Goal: Information Seeking & Learning: Learn about a topic

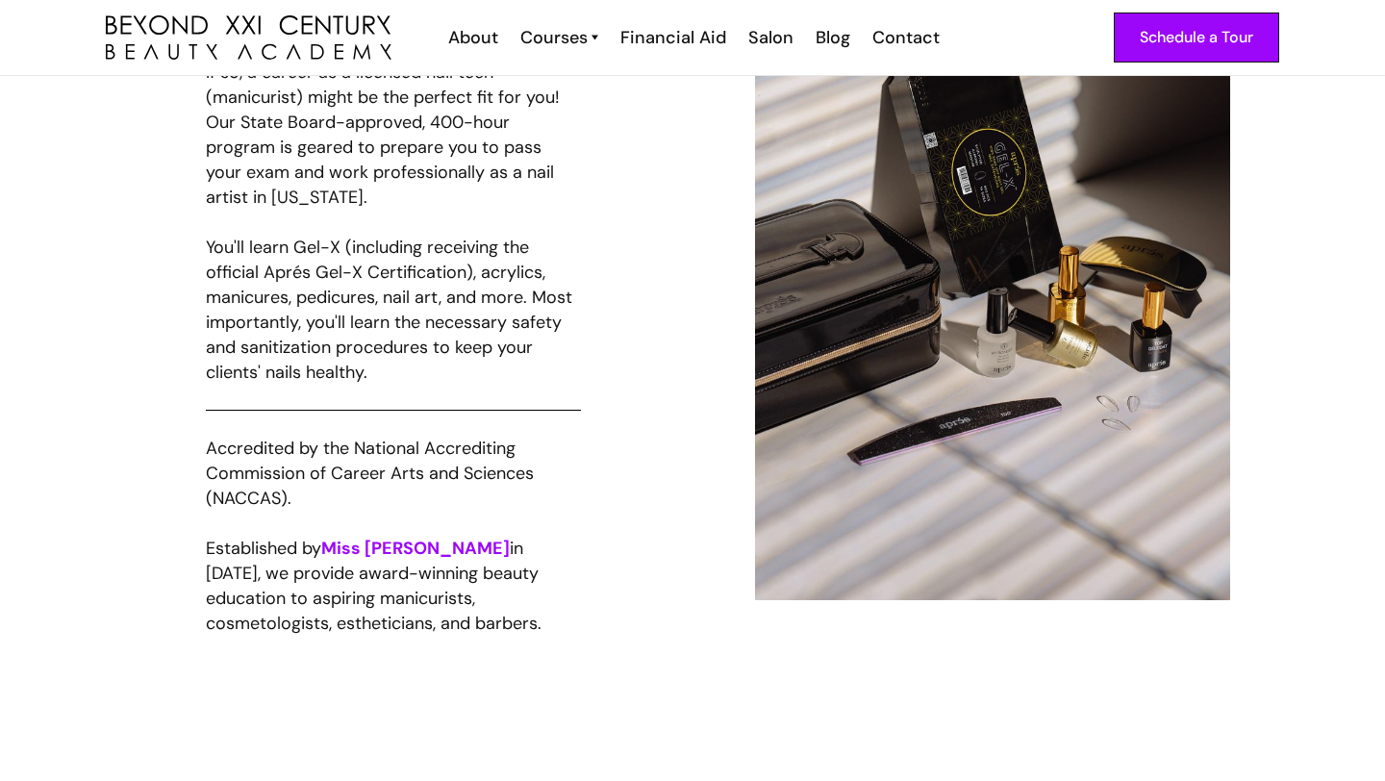
scroll to position [1094, 0]
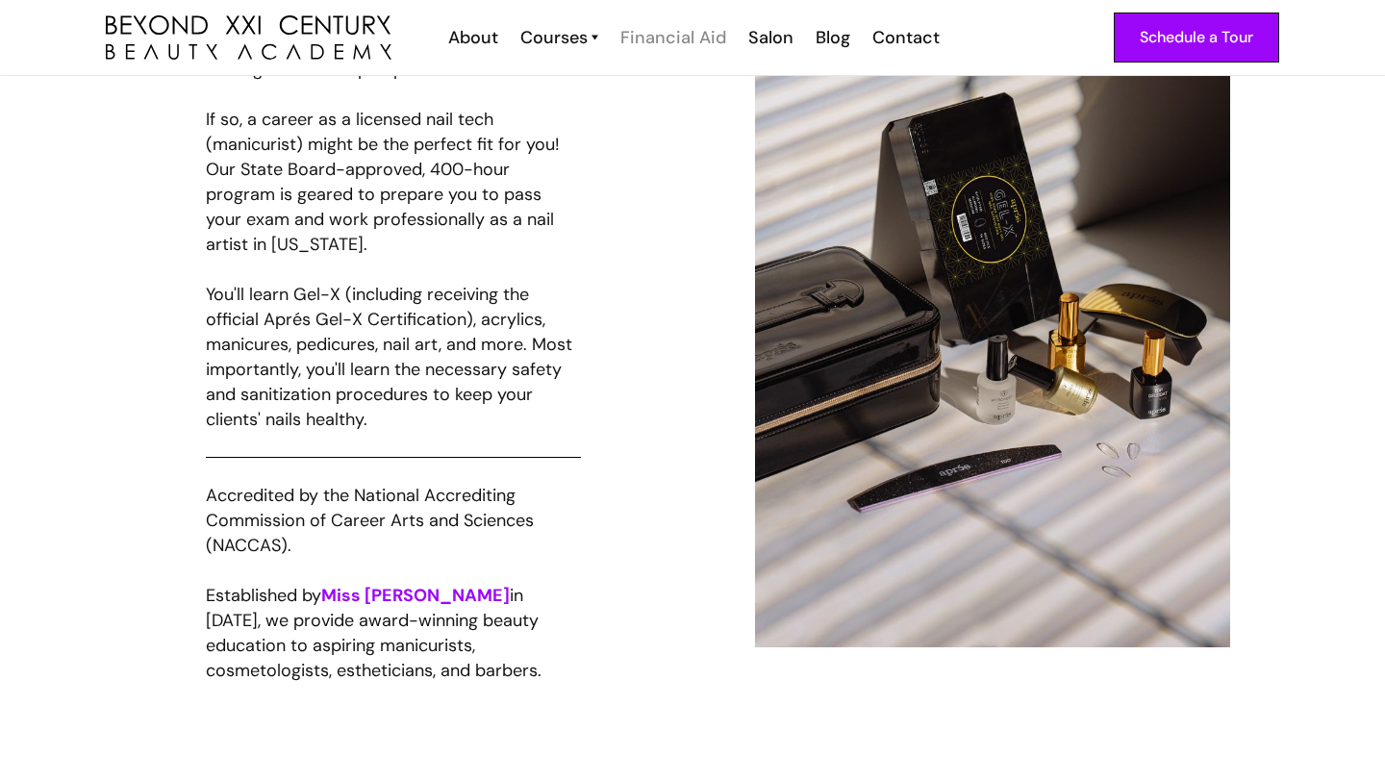
click at [682, 34] on div "Financial Aid" at bounding box center [674, 37] width 106 height 25
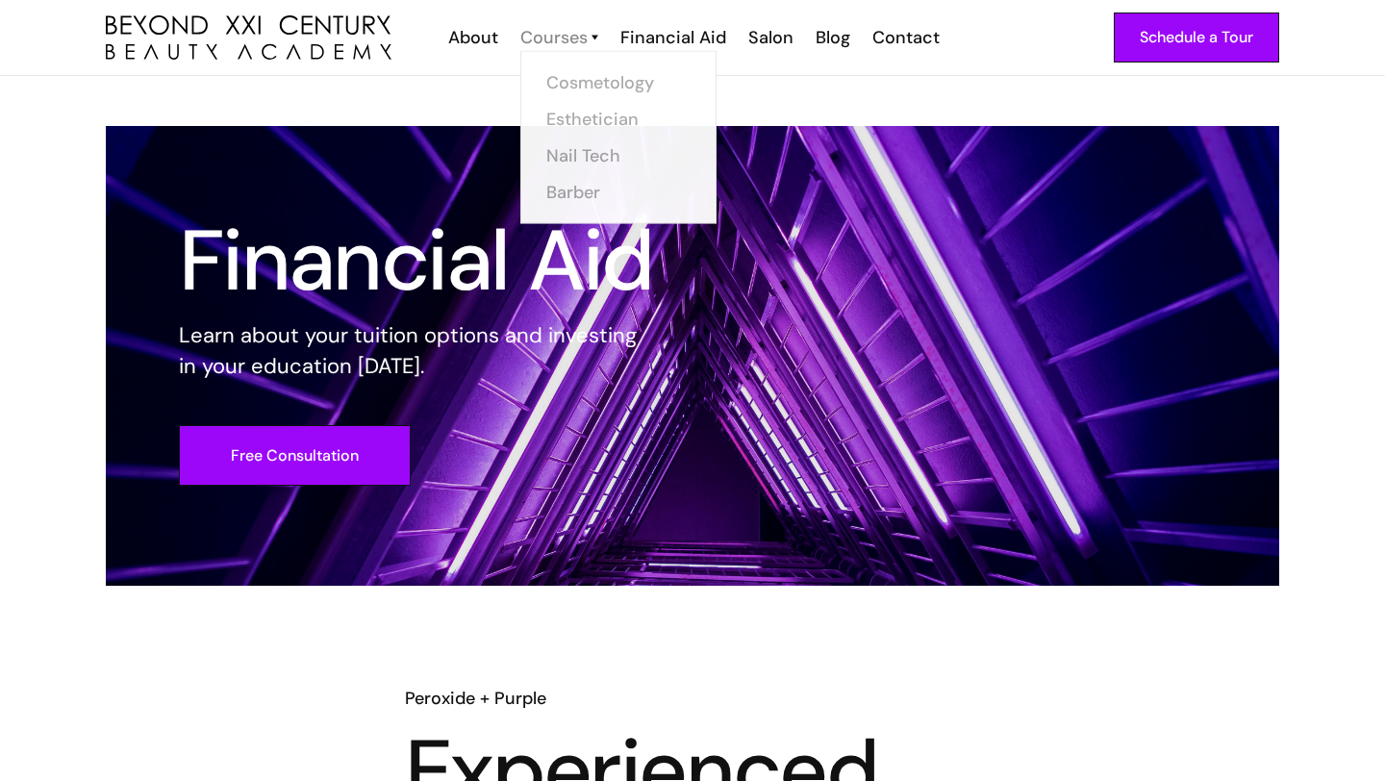
click at [575, 47] on div "Courses" at bounding box center [553, 37] width 67 height 25
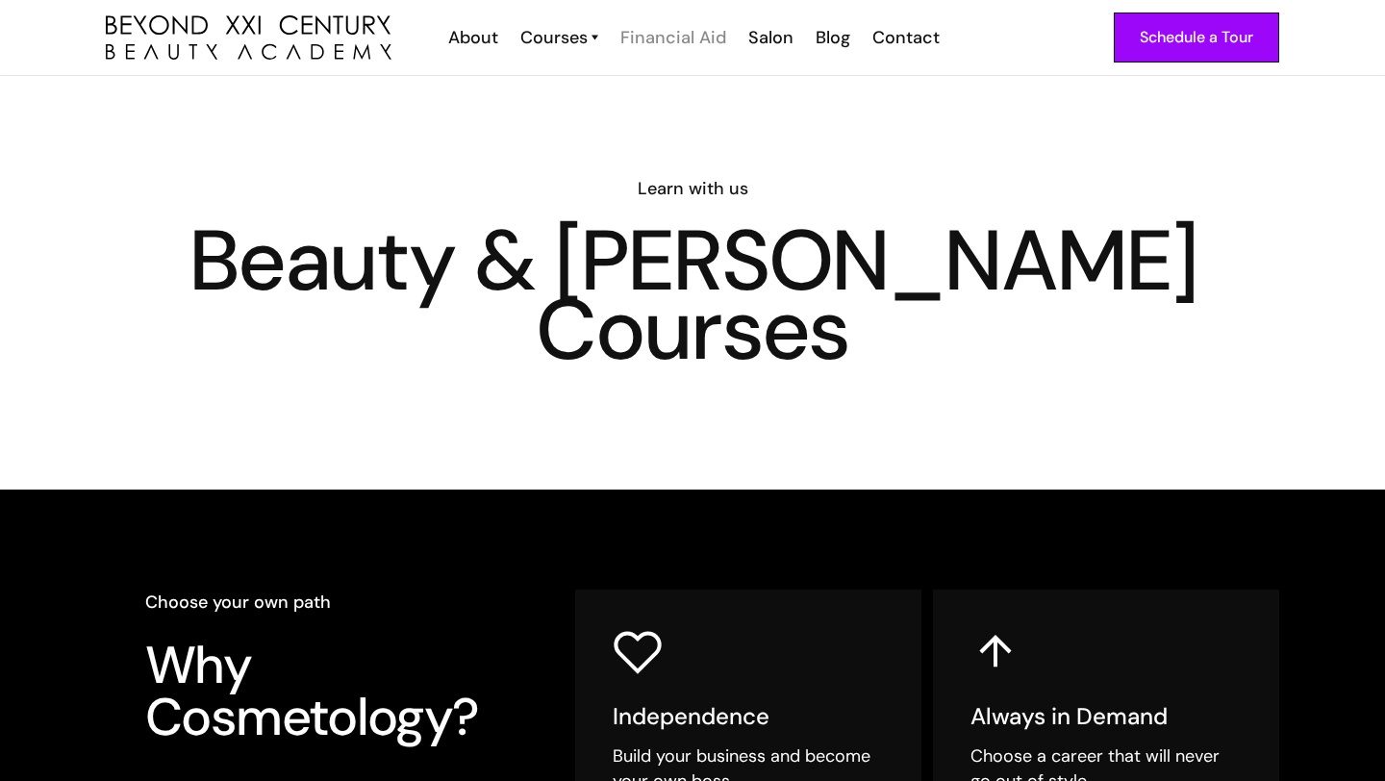
click at [645, 48] on div "Financial Aid" at bounding box center [674, 37] width 106 height 25
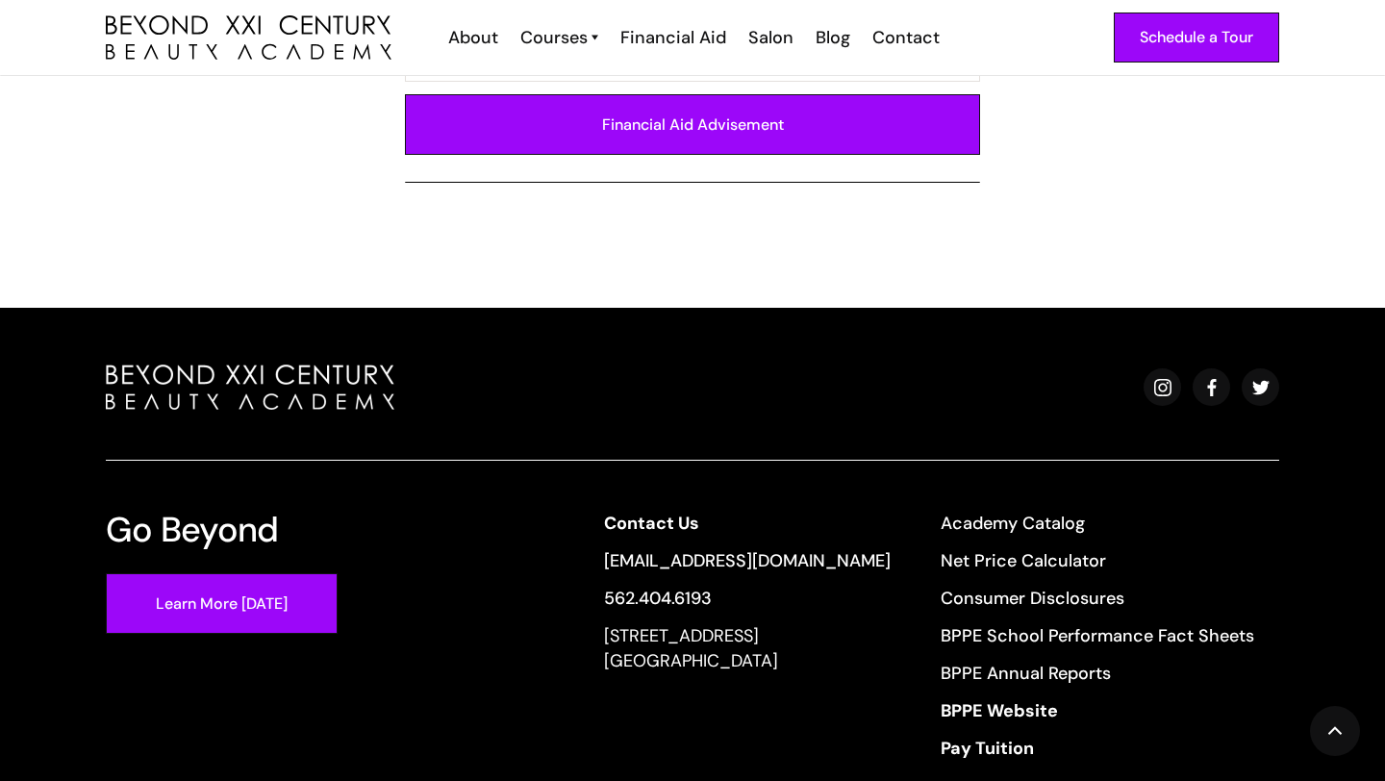
scroll to position [1520, 0]
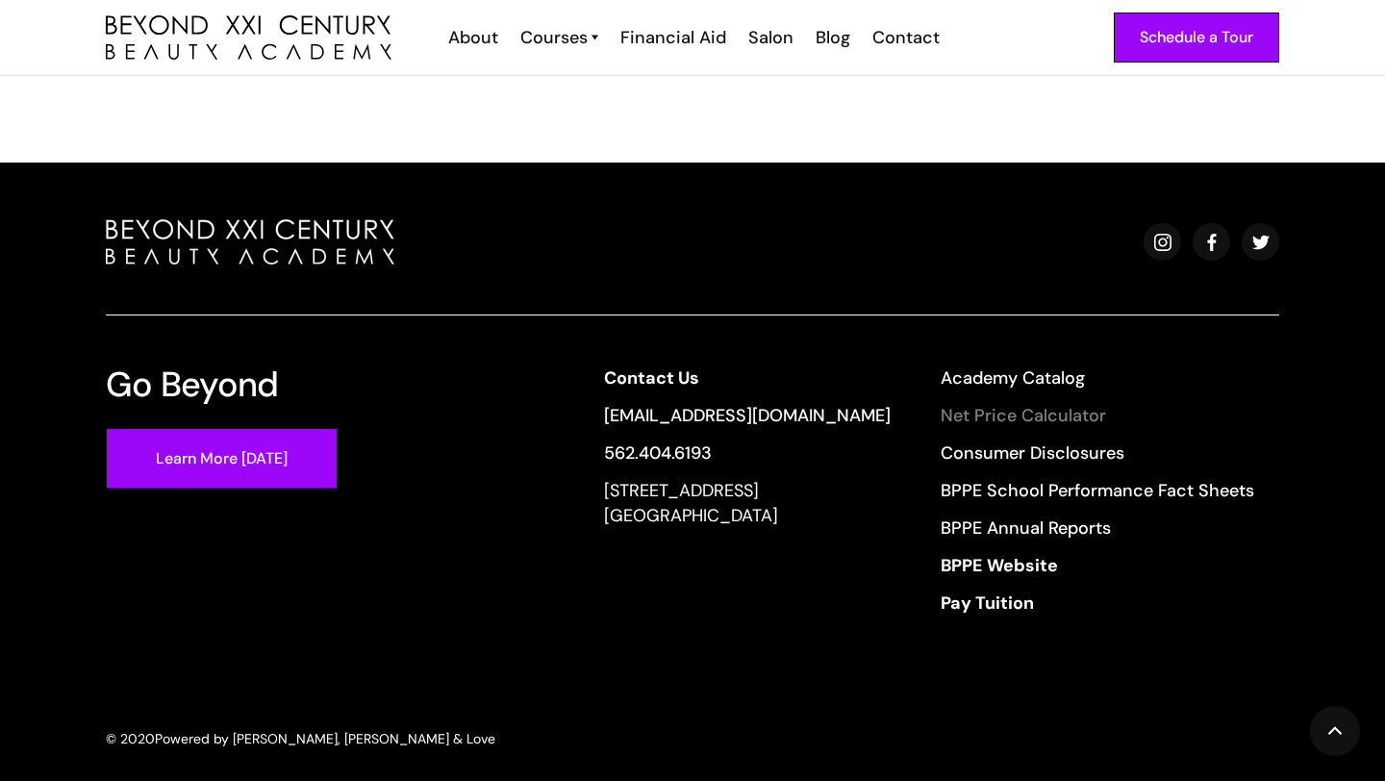
click at [999, 403] on link "Net Price Calculator" at bounding box center [1098, 415] width 314 height 25
click at [574, 53] on div "Schedule a Tour About Cosmetology Esthetician Manicuring Barber Courses Cosmeto…" at bounding box center [693, 37] width 1174 height 75
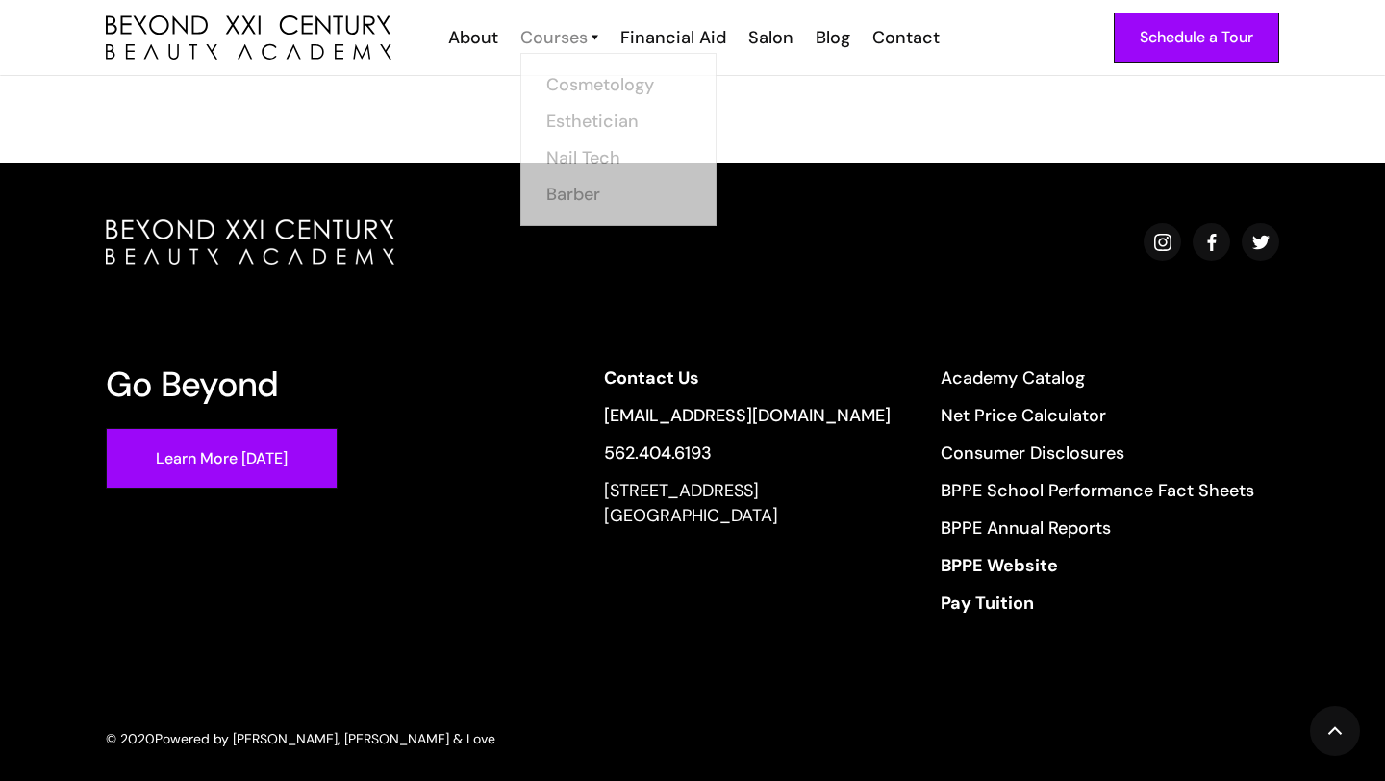
click at [571, 34] on div "Courses" at bounding box center [553, 37] width 67 height 25
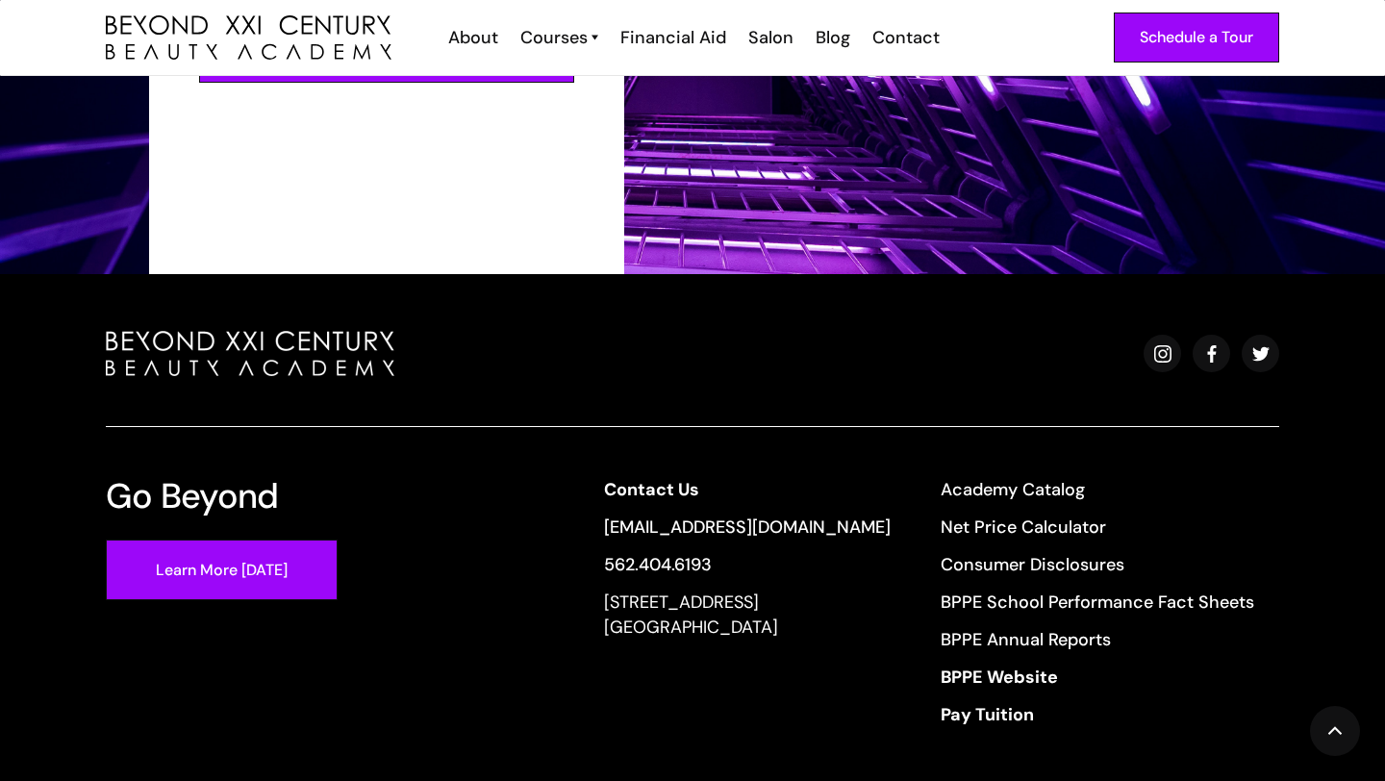
scroll to position [3105, 0]
